Goal: Task Accomplishment & Management: Complete application form

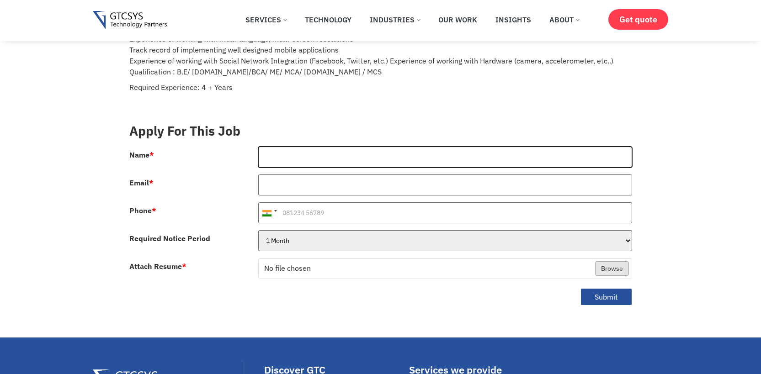
click at [377, 153] on input "Name *" at bounding box center [445, 157] width 374 height 21
type input "[PERSON_NAME]"
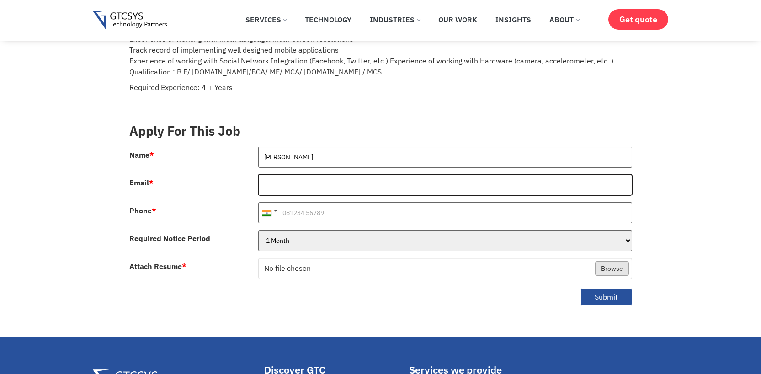
type input "[EMAIL_ADDRESS][DOMAIN_NAME]"
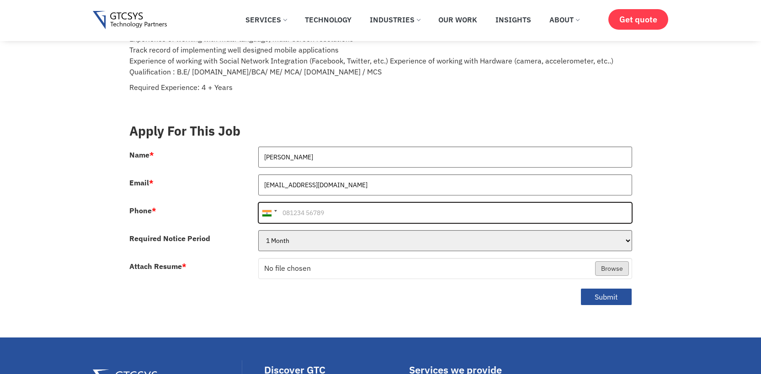
type input "[PHONE_NUMBER]"
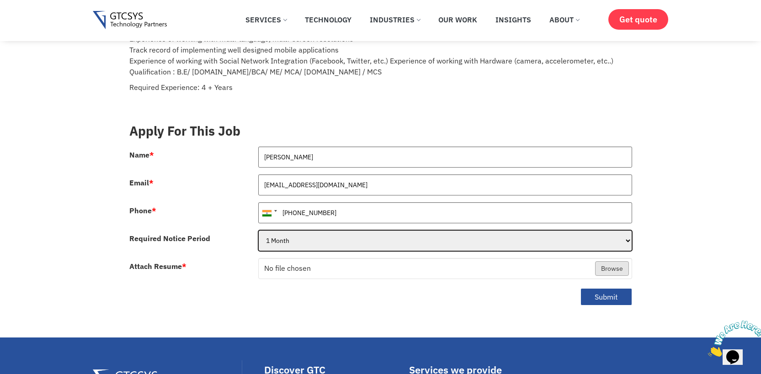
click at [350, 230] on select "1 Month 2 Months 3Months" at bounding box center [445, 240] width 374 height 21
click at [258, 230] on select "1 Month 2 Months 3Months" at bounding box center [445, 240] width 374 height 21
click at [314, 230] on select "1 Month 2 Months 3Months" at bounding box center [445, 240] width 374 height 21
click at [258, 230] on select "1 Month 2 Months 3Months" at bounding box center [445, 240] width 374 height 21
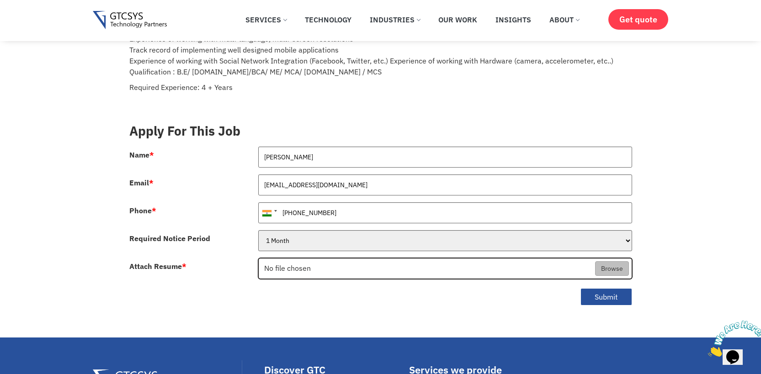
click at [314, 262] on input "Attach Resume *" at bounding box center [445, 269] width 373 height 21
click at [620, 259] on input "Attach Resume *" at bounding box center [445, 269] width 373 height 21
type input "C:\fakepath\Sweta_Senior_Android_Engineer_10_Years_ATS.pdf"
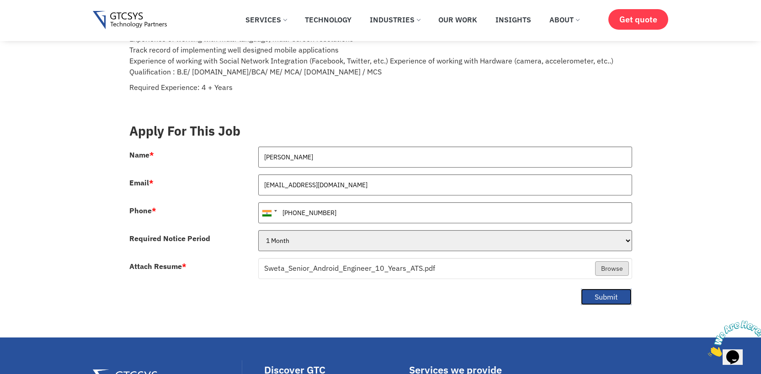
click at [597, 288] on button "Submit" at bounding box center [606, 297] width 52 height 18
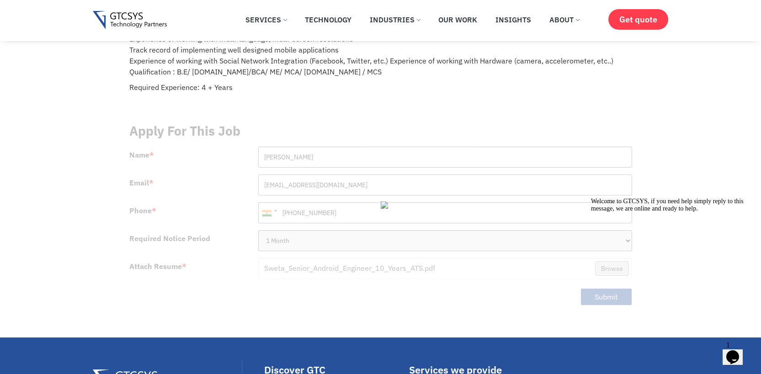
click at [591, 198] on icon "Chat attention grabber" at bounding box center [591, 198] width 0 height 0
